Goal: Find contact information: Find contact information

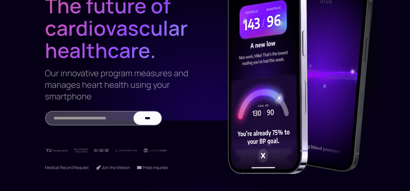
scroll to position [104, 0]
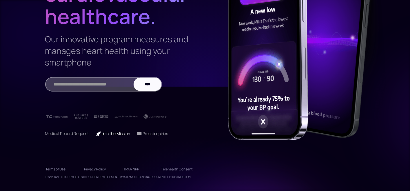
click at [120, 135] on link "🚀 Join the Mission" at bounding box center [113, 134] width 34 height 6
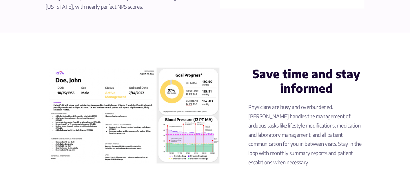
scroll to position [472, 0]
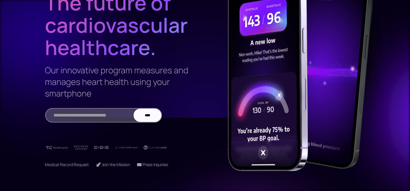
scroll to position [76, 0]
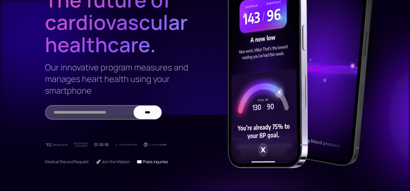
click at [161, 160] on link "📧 Press inquiries" at bounding box center [152, 162] width 31 height 6
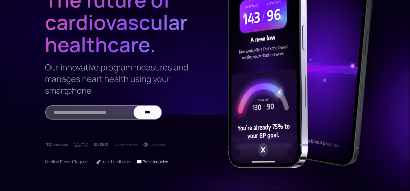
click at [155, 162] on link "📧 Press inquiries" at bounding box center [152, 162] width 31 height 6
